Goal: Task Accomplishment & Management: Use online tool/utility

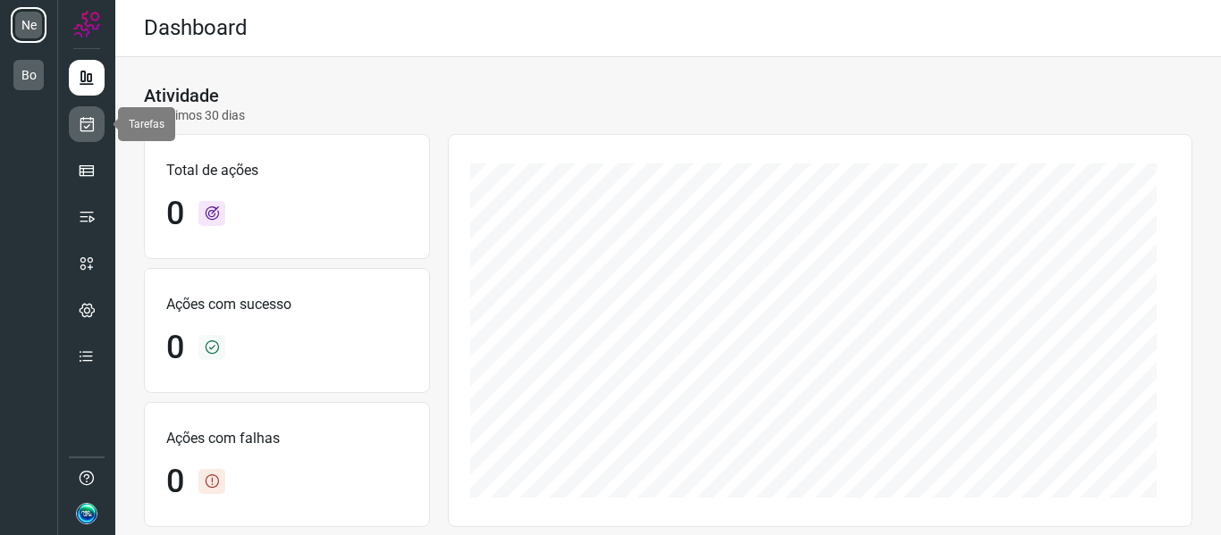
click at [86, 129] on icon at bounding box center [87, 124] width 19 height 18
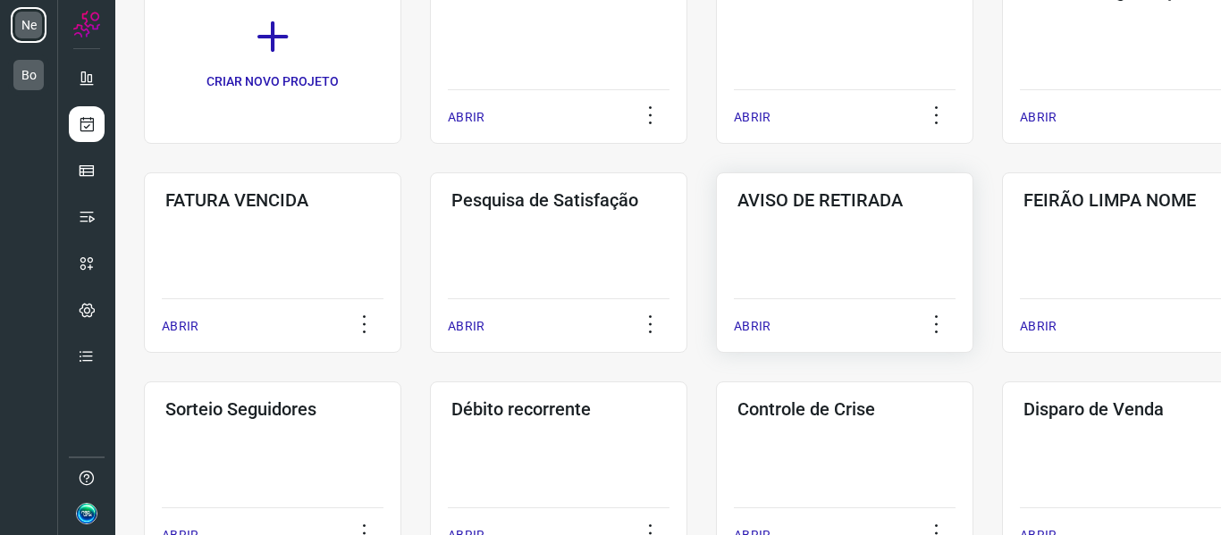
scroll to position [89, 0]
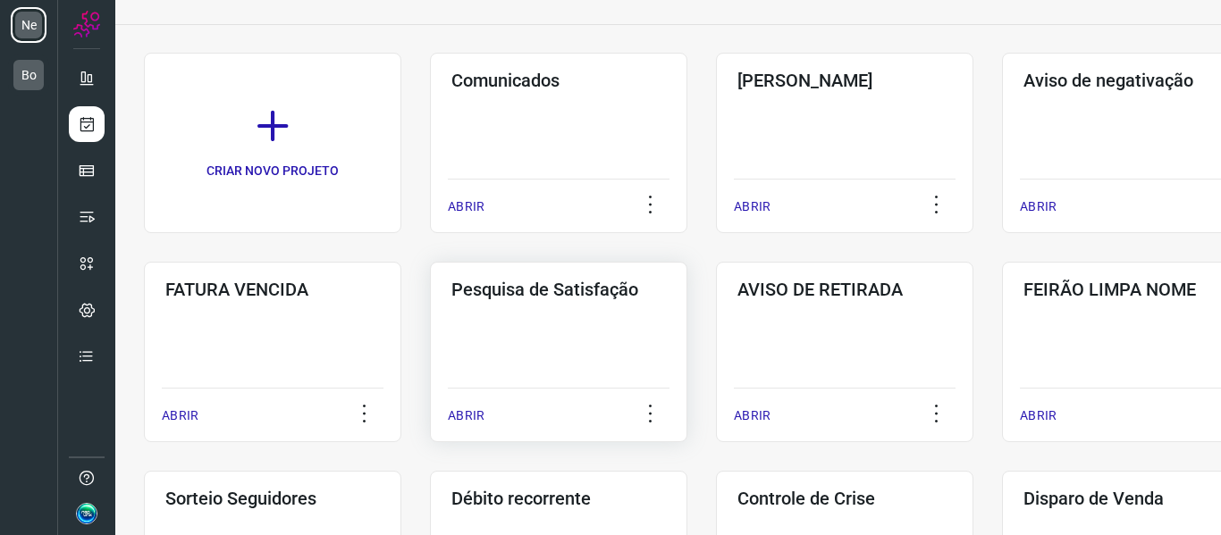
click at [716, 335] on div "Pesquisa de Satisfação ABRIR" at bounding box center [844, 352] width 257 height 181
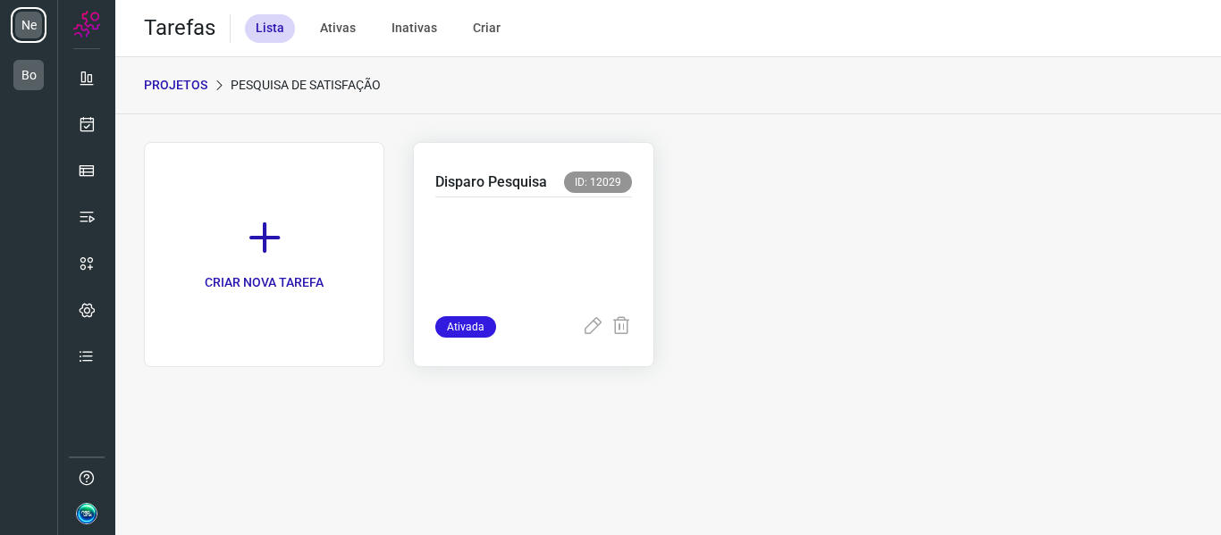
click at [568, 272] on p at bounding box center [533, 252] width 196 height 89
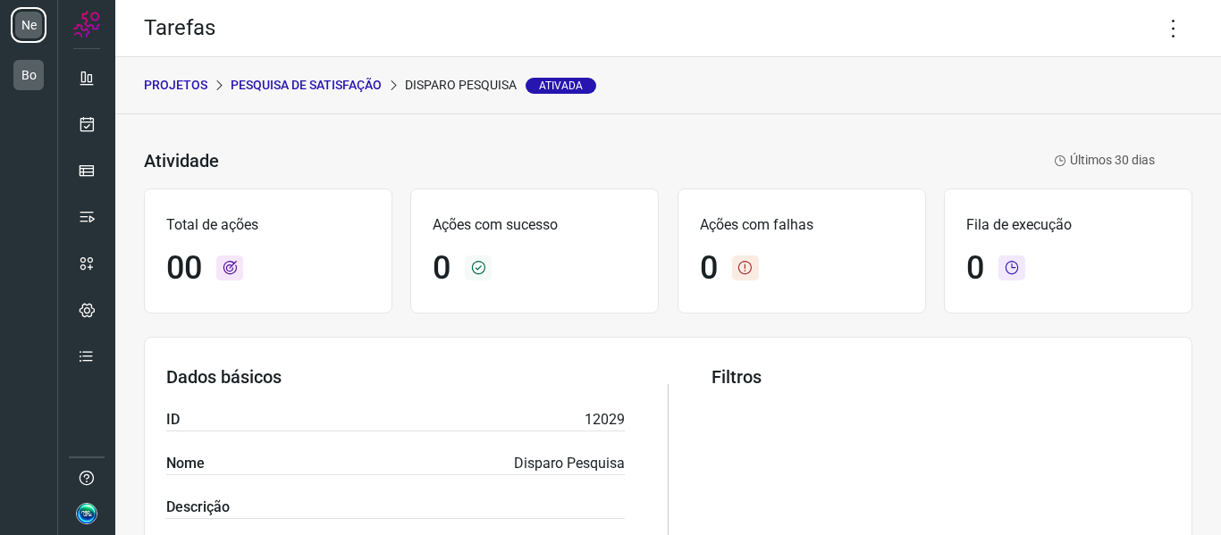
click at [271, 80] on p "Pesquisa de Satisfação" at bounding box center [306, 85] width 151 height 19
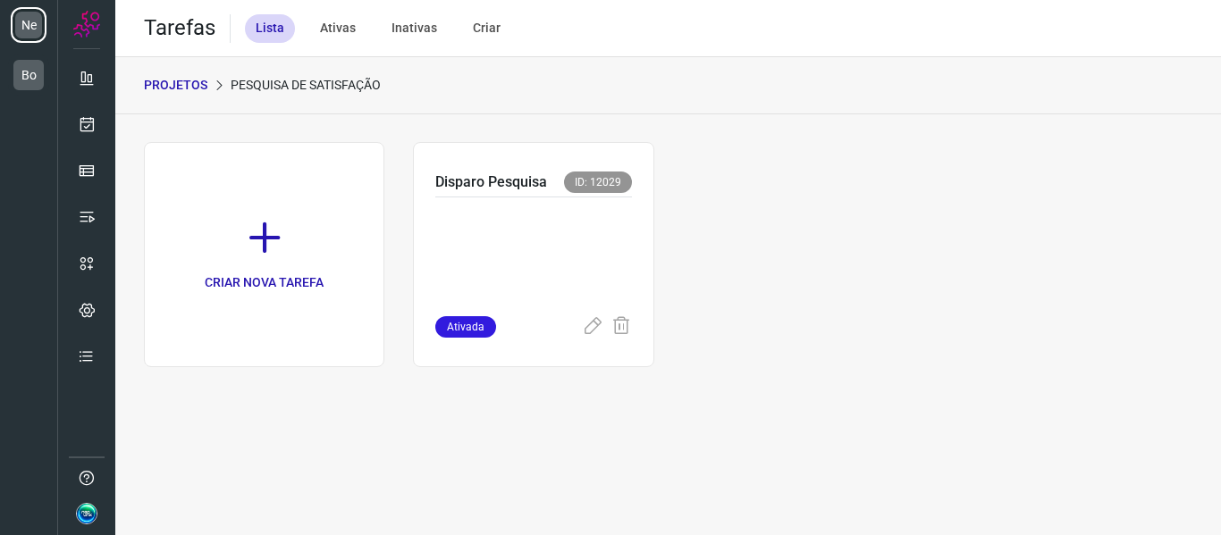
click at [198, 82] on p "PROJETOS" at bounding box center [175, 85] width 63 height 19
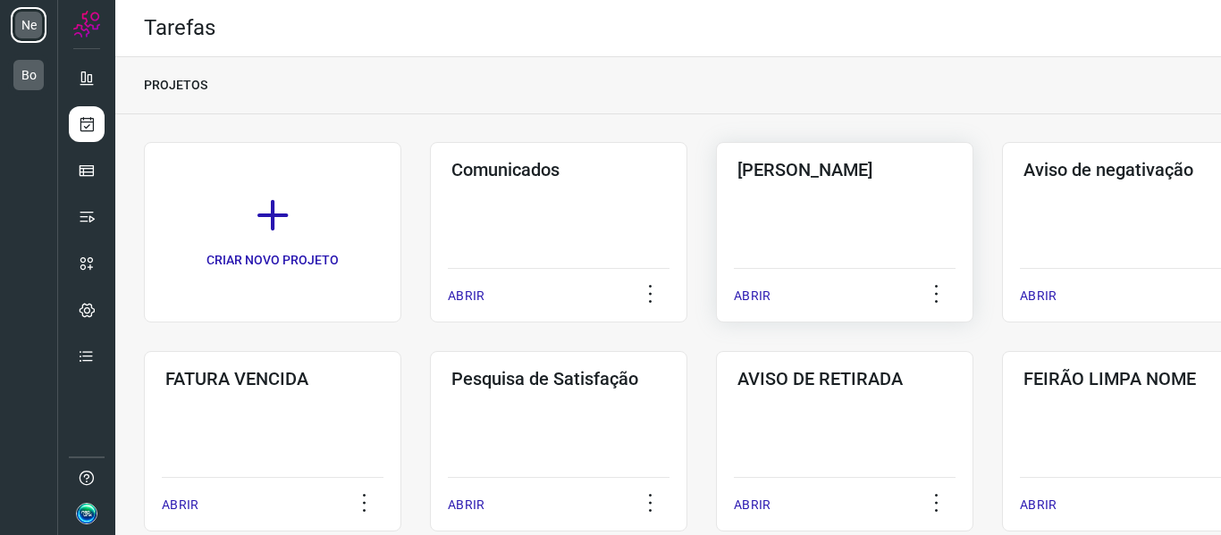
click at [1002, 233] on div "Pós Serviço ABRIR" at bounding box center [1130, 232] width 257 height 181
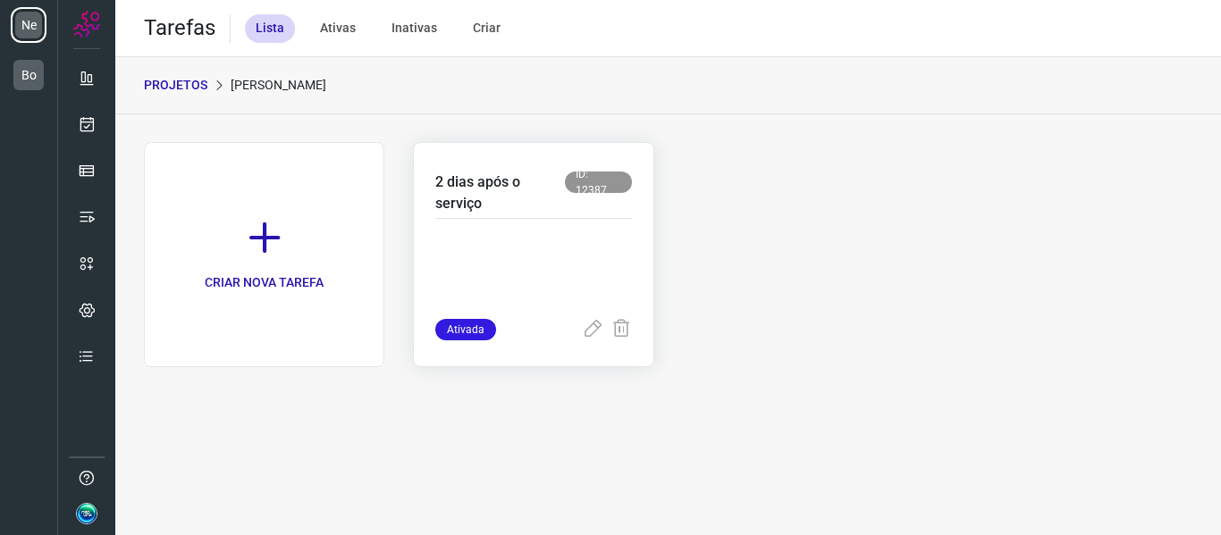
click at [527, 233] on p at bounding box center [533, 274] width 196 height 89
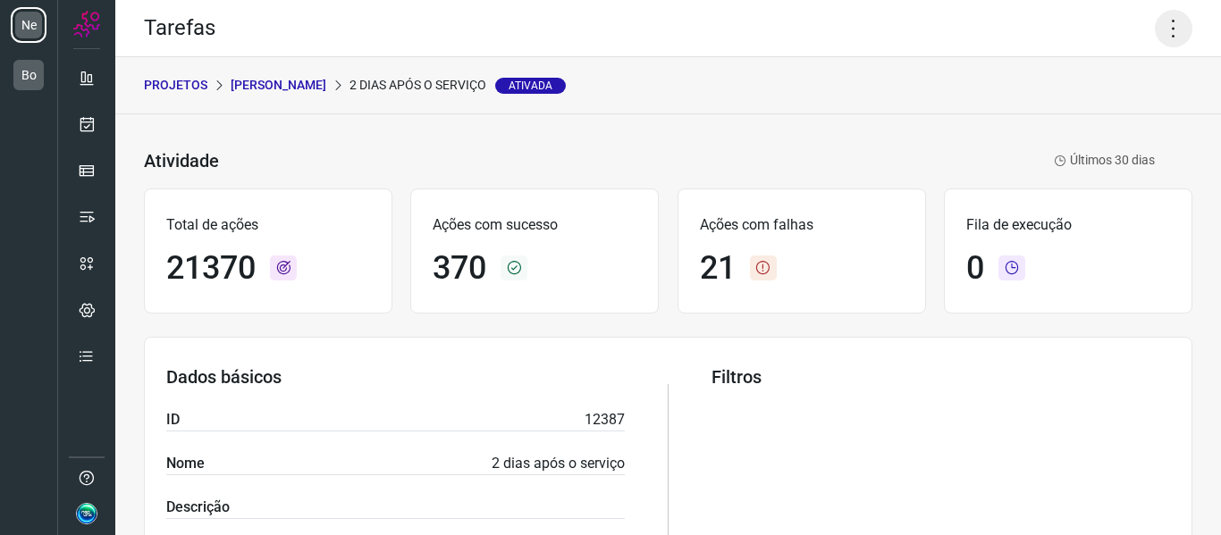
click at [1155, 34] on icon at bounding box center [1174, 29] width 38 height 38
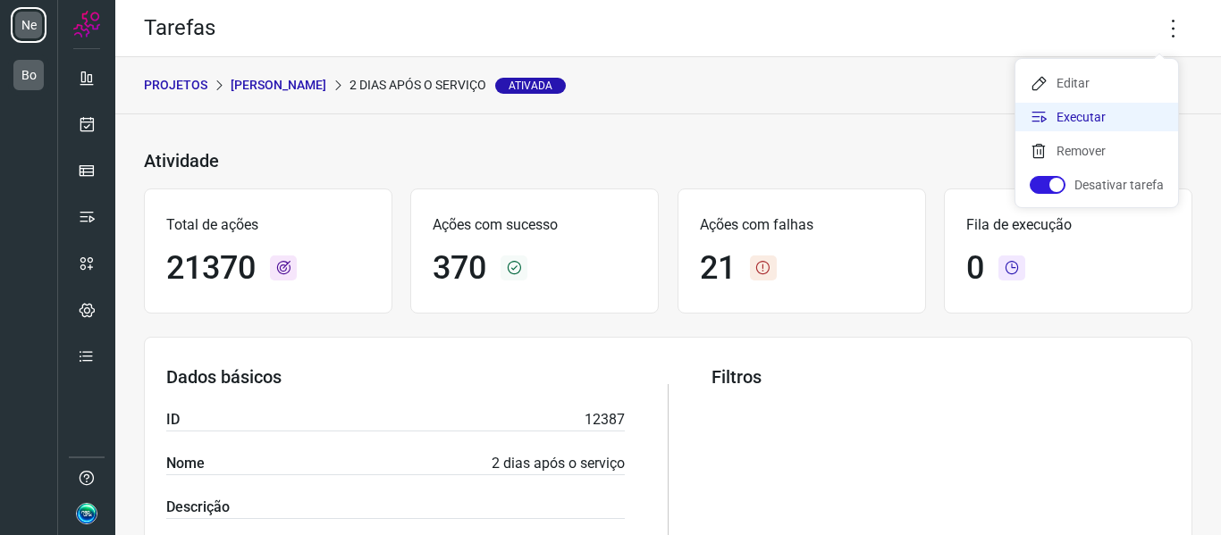
click at [1102, 117] on li "Executar" at bounding box center [1097, 117] width 163 height 29
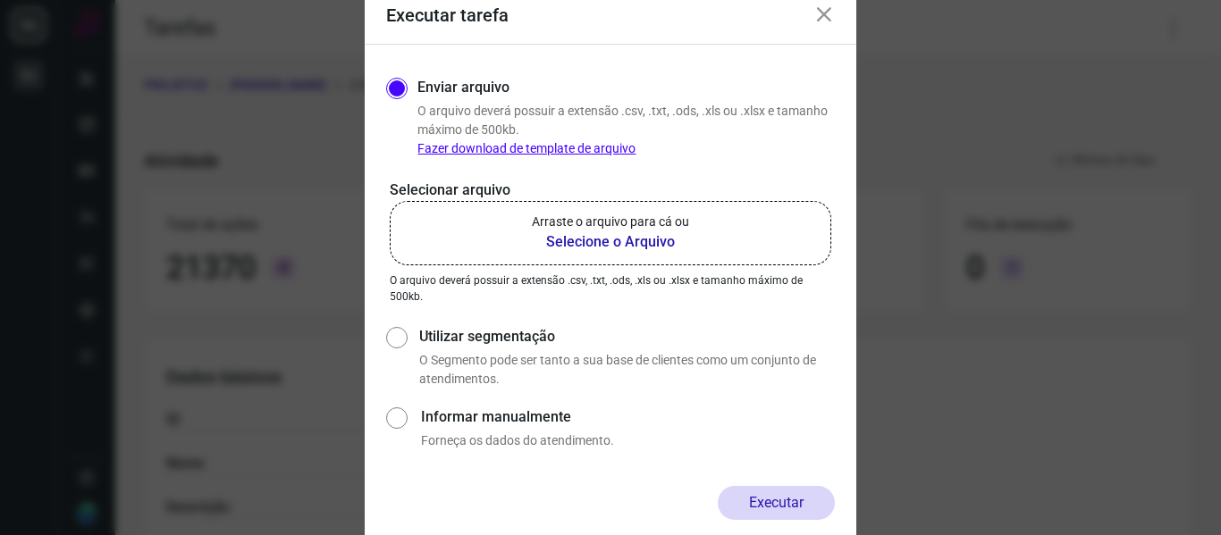
click at [701, 232] on label "Arraste o arquivo para cá ou Selecione o Arquivo" at bounding box center [611, 233] width 442 height 64
click at [0, 0] on input "Arraste o arquivo para cá ou Selecione o Arquivo" at bounding box center [0, 0] width 0 height 0
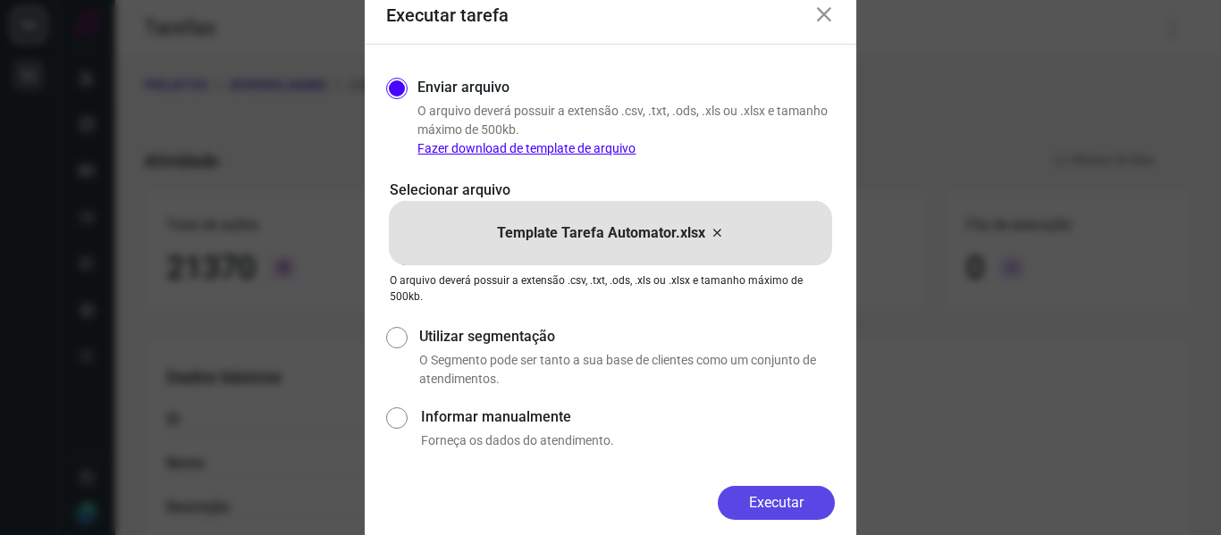
click at [773, 505] on button "Executar" at bounding box center [776, 503] width 117 height 34
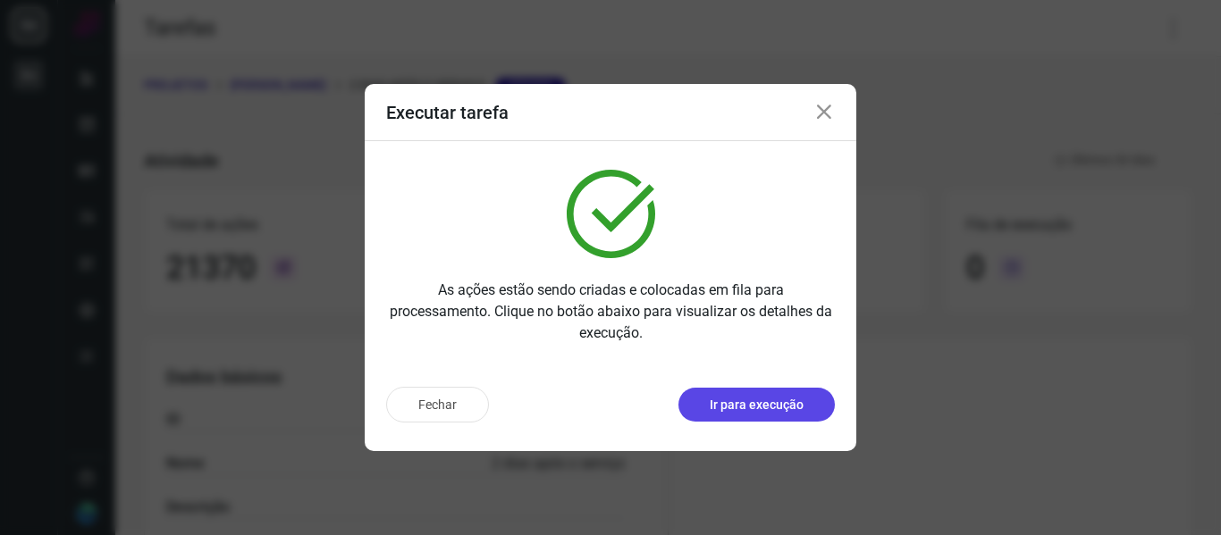
click at [789, 409] on p "Ir para execução" at bounding box center [757, 405] width 94 height 19
